Goal: Task Accomplishment & Management: Manage account settings

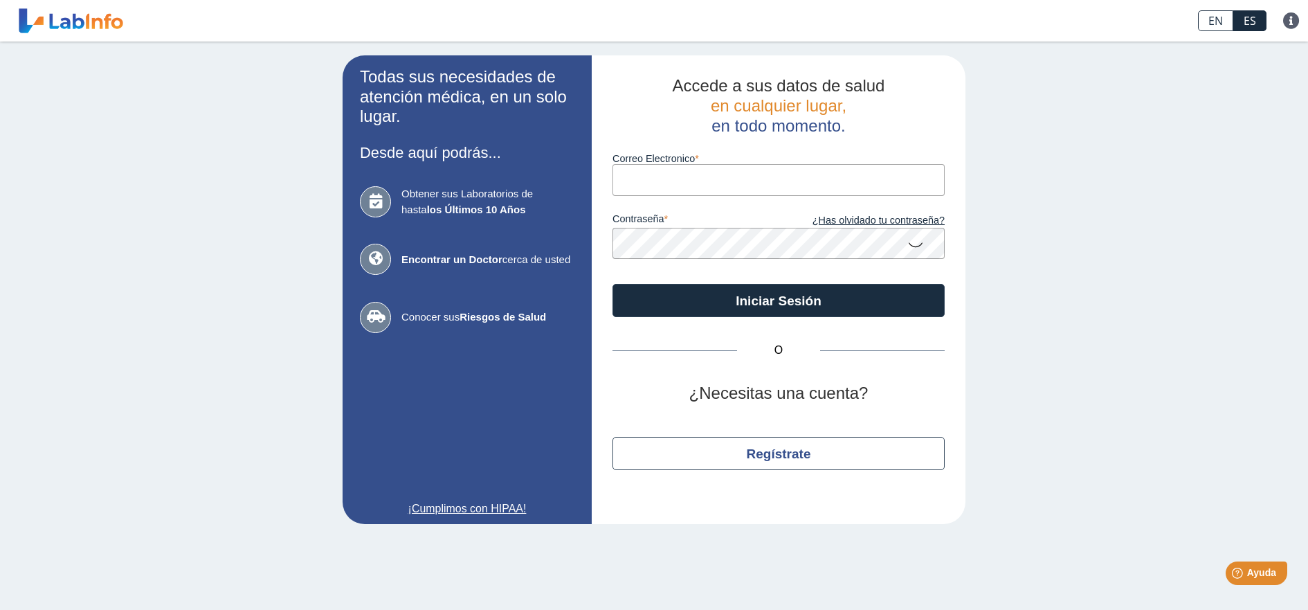
paste input "[EMAIL_ADDRESS][DOMAIN_NAME]"
click at [646, 181] on input "[EMAIL_ADDRESS][DOMAIN_NAME]" at bounding box center [779, 179] width 332 height 31
drag, startPoint x: 708, startPoint y: 179, endPoint x: 619, endPoint y: 177, distance: 89.3
click at [590, 177] on app-login "Todas sus necesidades de atención médica, en un solo lugar. Desde aquí podrás..…" at bounding box center [654, 289] width 623 height 469
paste input "uanfcorosariosantiago"
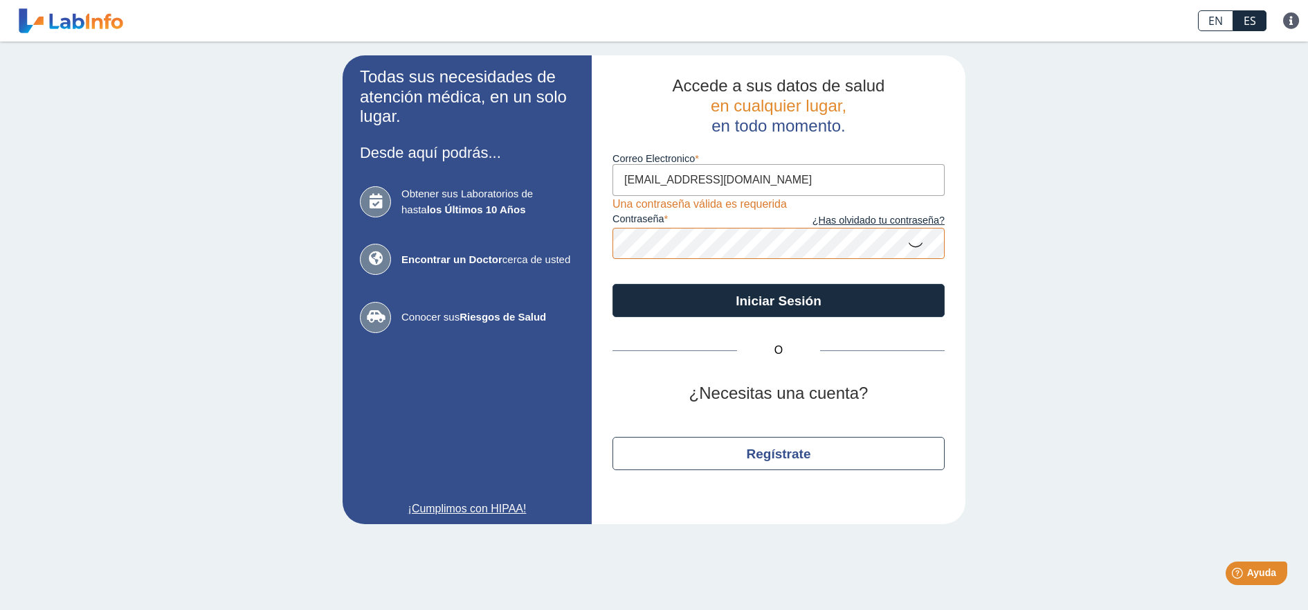
type input "[EMAIL_ADDRESS][DOMAIN_NAME]"
click at [914, 245] on icon at bounding box center [915, 243] width 17 height 27
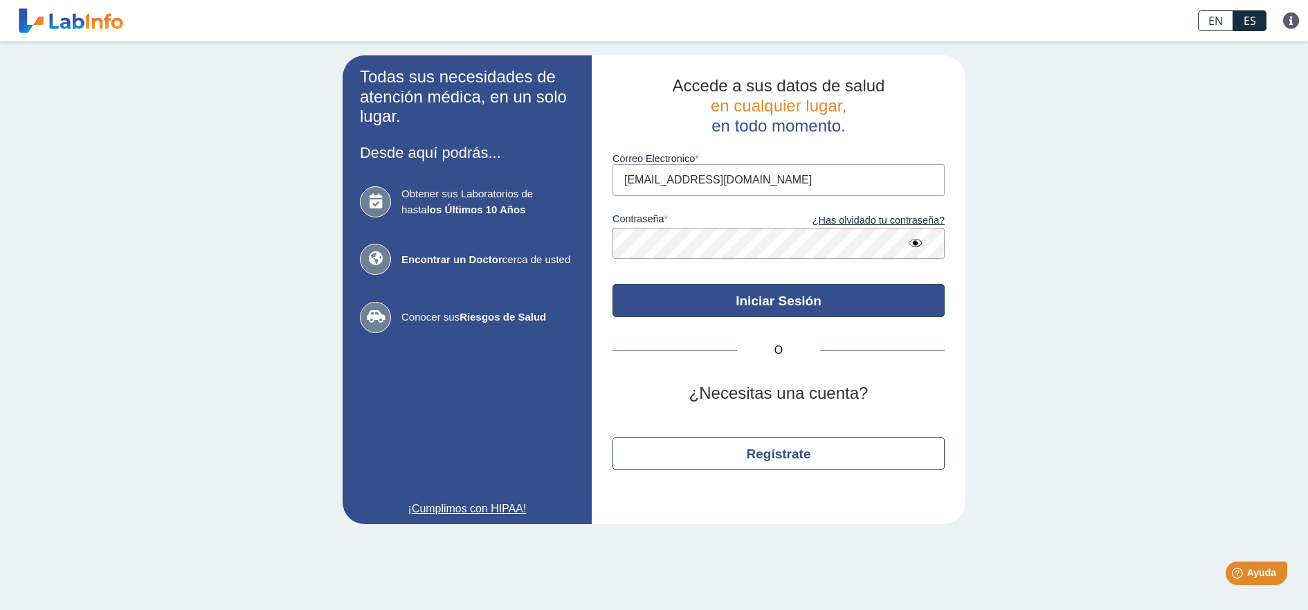
click at [766, 303] on button "Iniciar Sesión" at bounding box center [779, 300] width 332 height 33
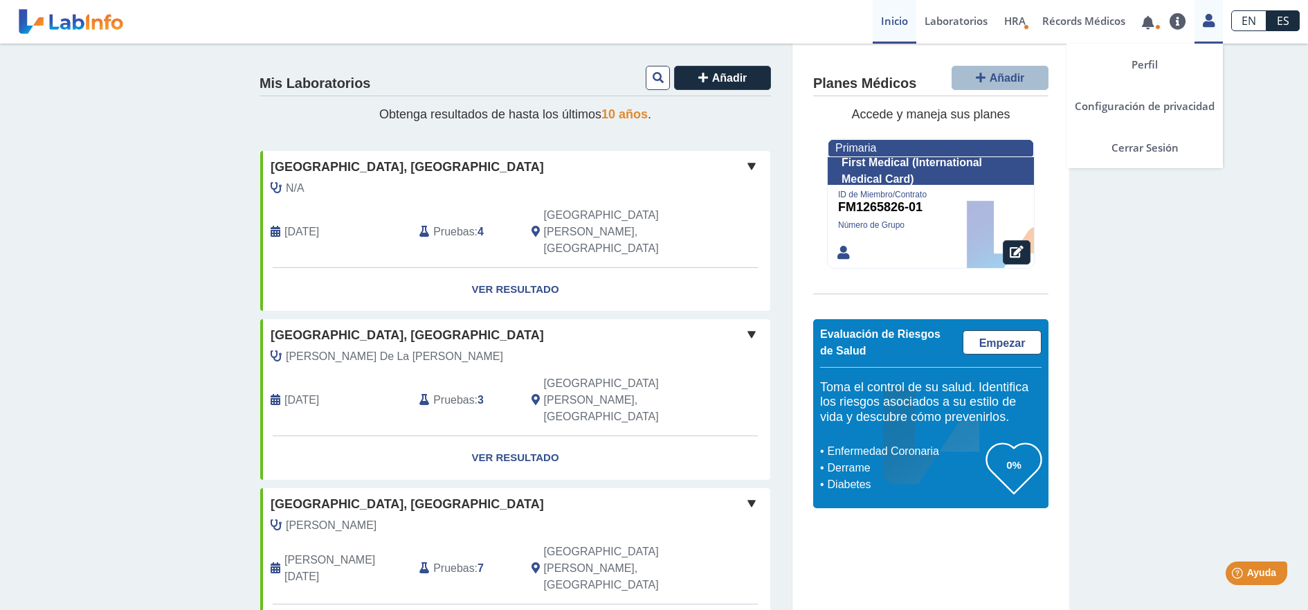
click at [1207, 21] on icon at bounding box center [1209, 20] width 12 height 10
click at [1154, 144] on link "Cerrar Sesión" at bounding box center [1145, 148] width 156 height 42
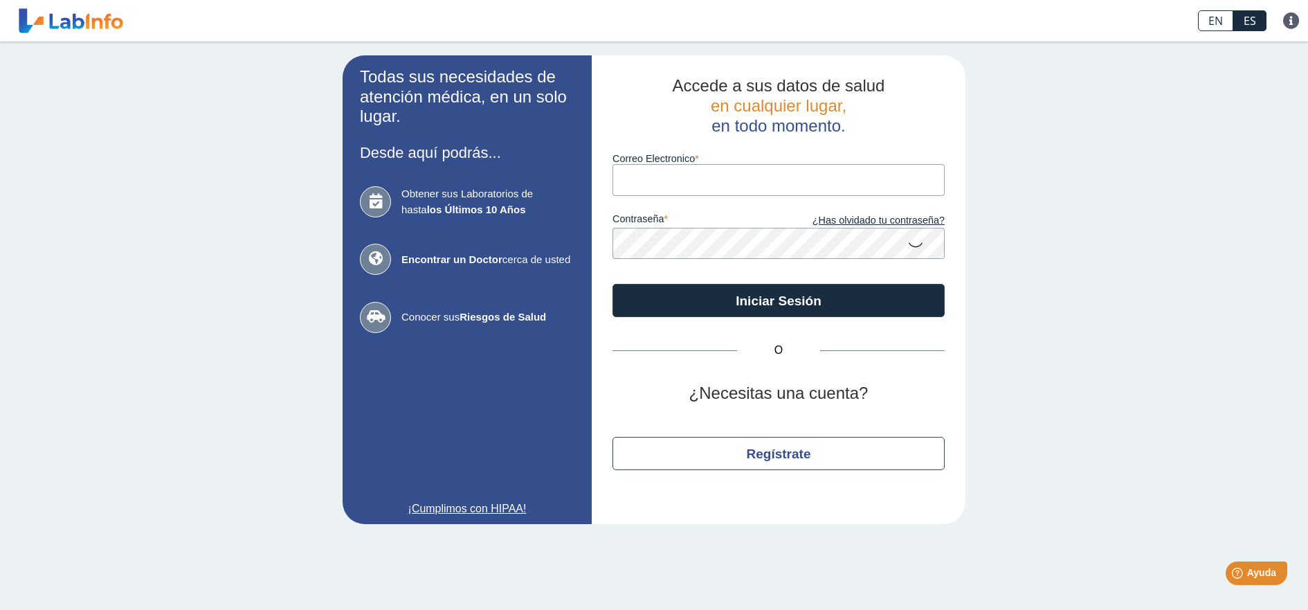
click at [656, 185] on input "Correo Electronico" at bounding box center [779, 179] width 332 height 31
